Goal: Obtain resource: Download file/media

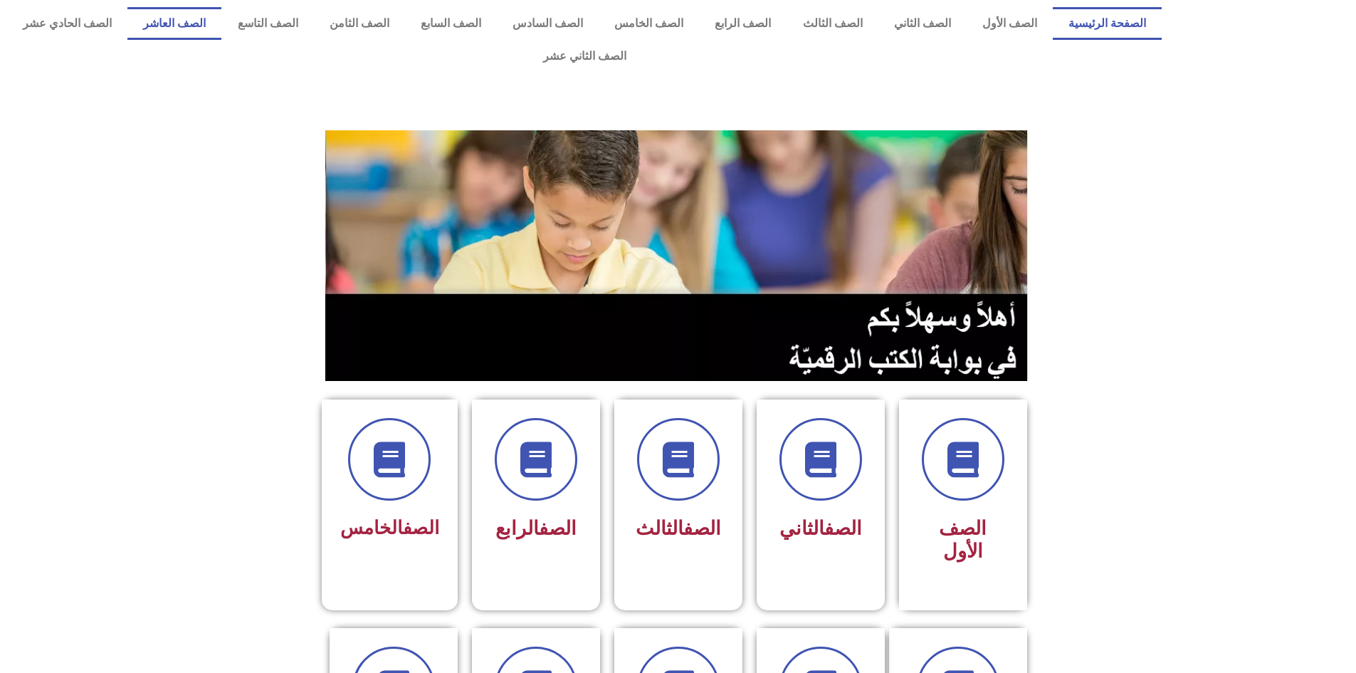
click at [221, 16] on link "الصف العاشر" at bounding box center [174, 23] width 94 height 33
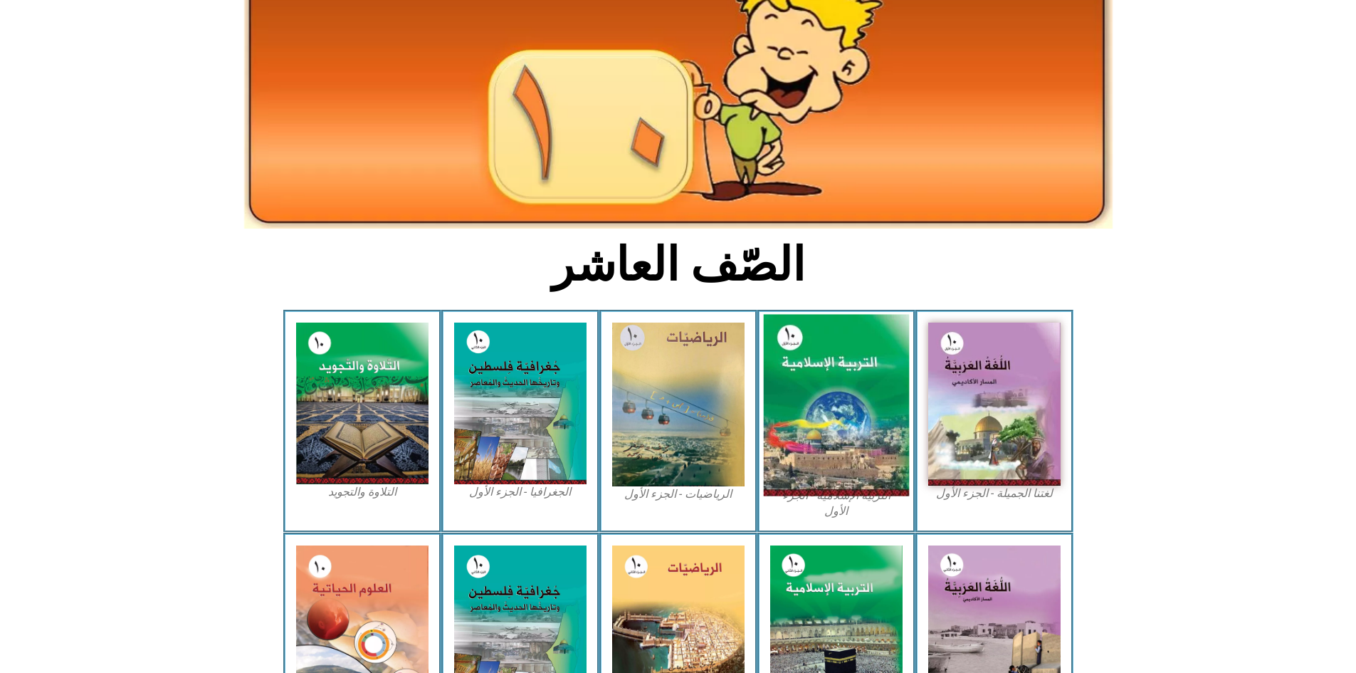
scroll to position [142, 0]
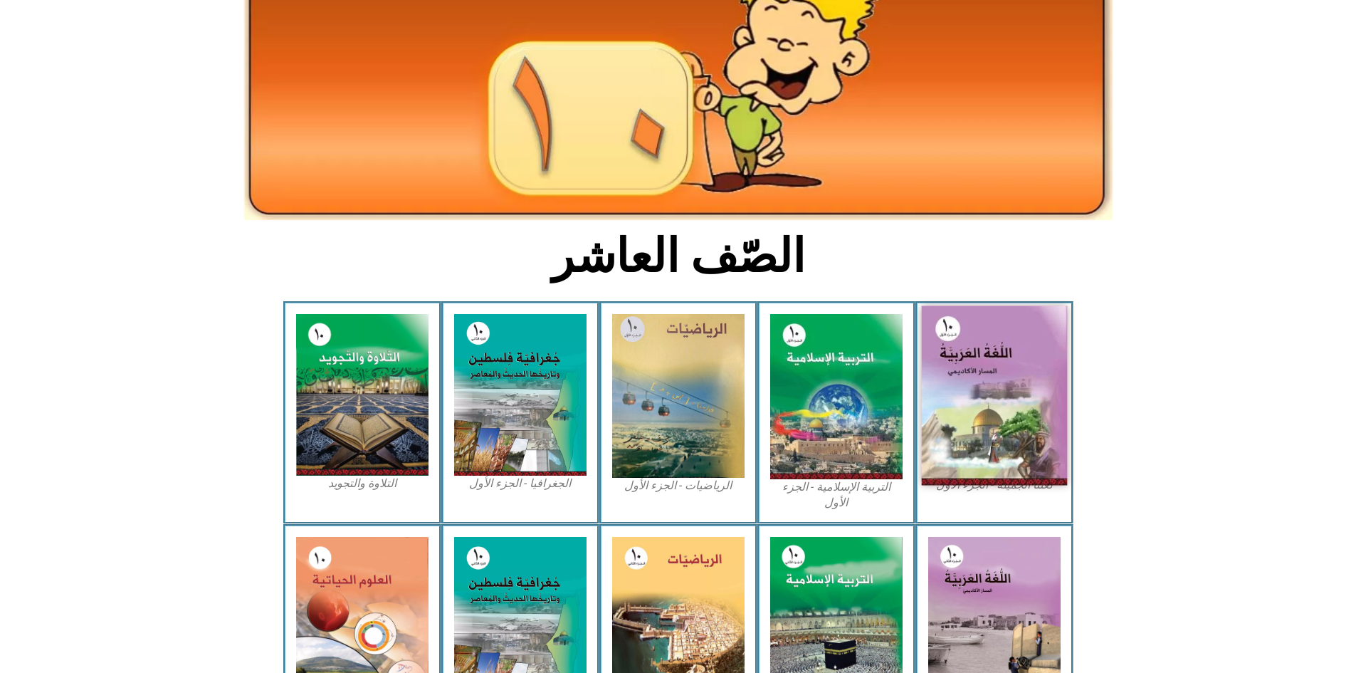
click at [998, 411] on img at bounding box center [994, 395] width 146 height 179
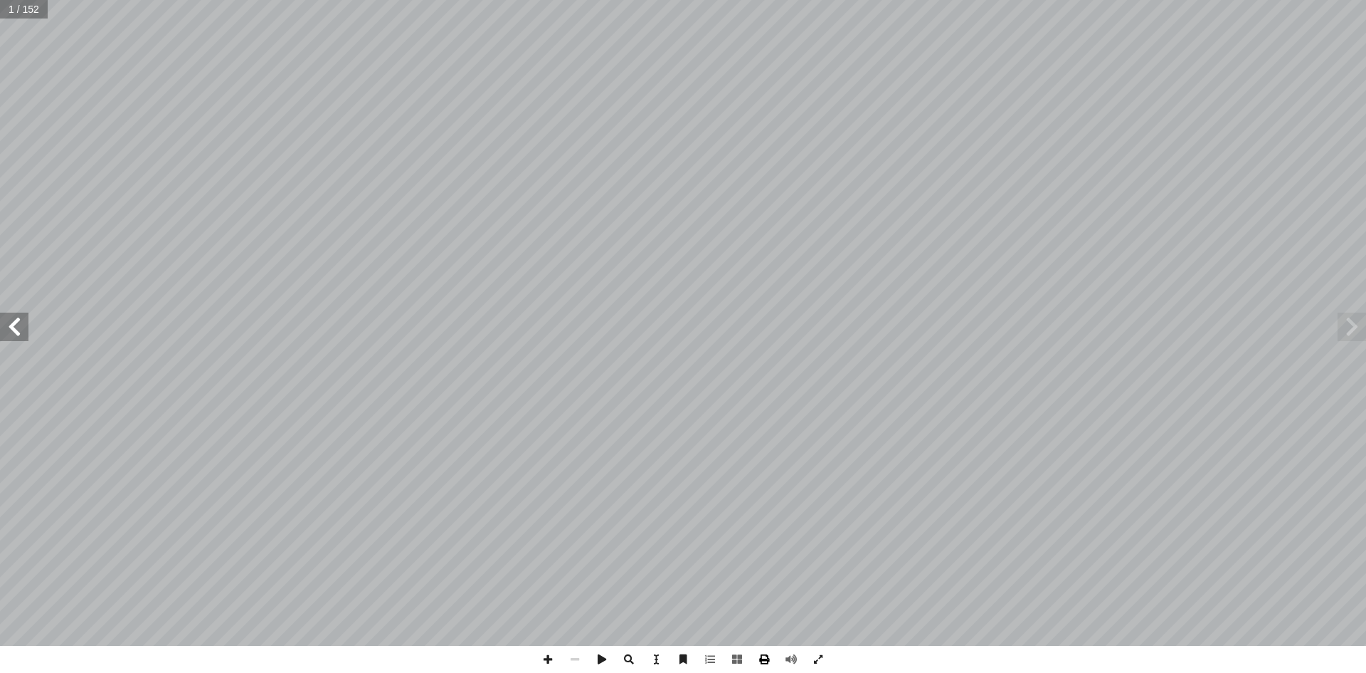
click at [764, 660] on span at bounding box center [764, 658] width 27 height 27
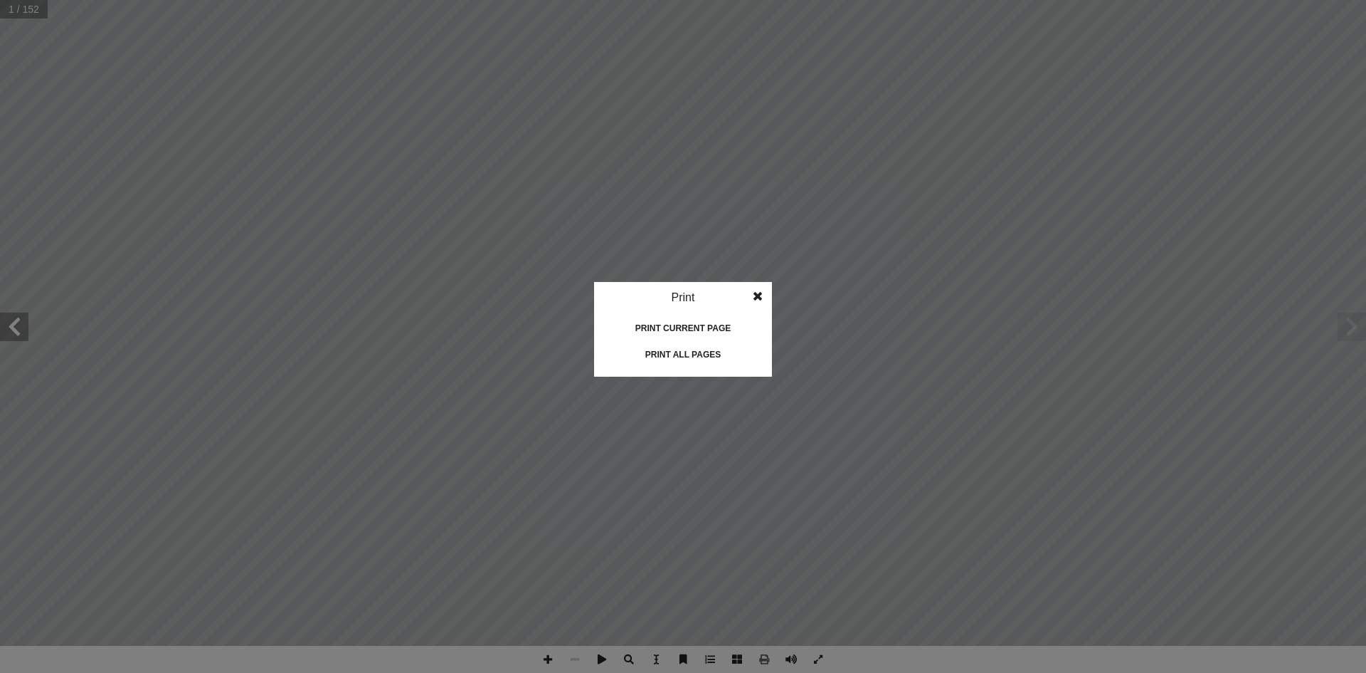
click at [687, 352] on div "Print all pages" at bounding box center [683, 354] width 142 height 23
